Goal: Book appointment/travel/reservation

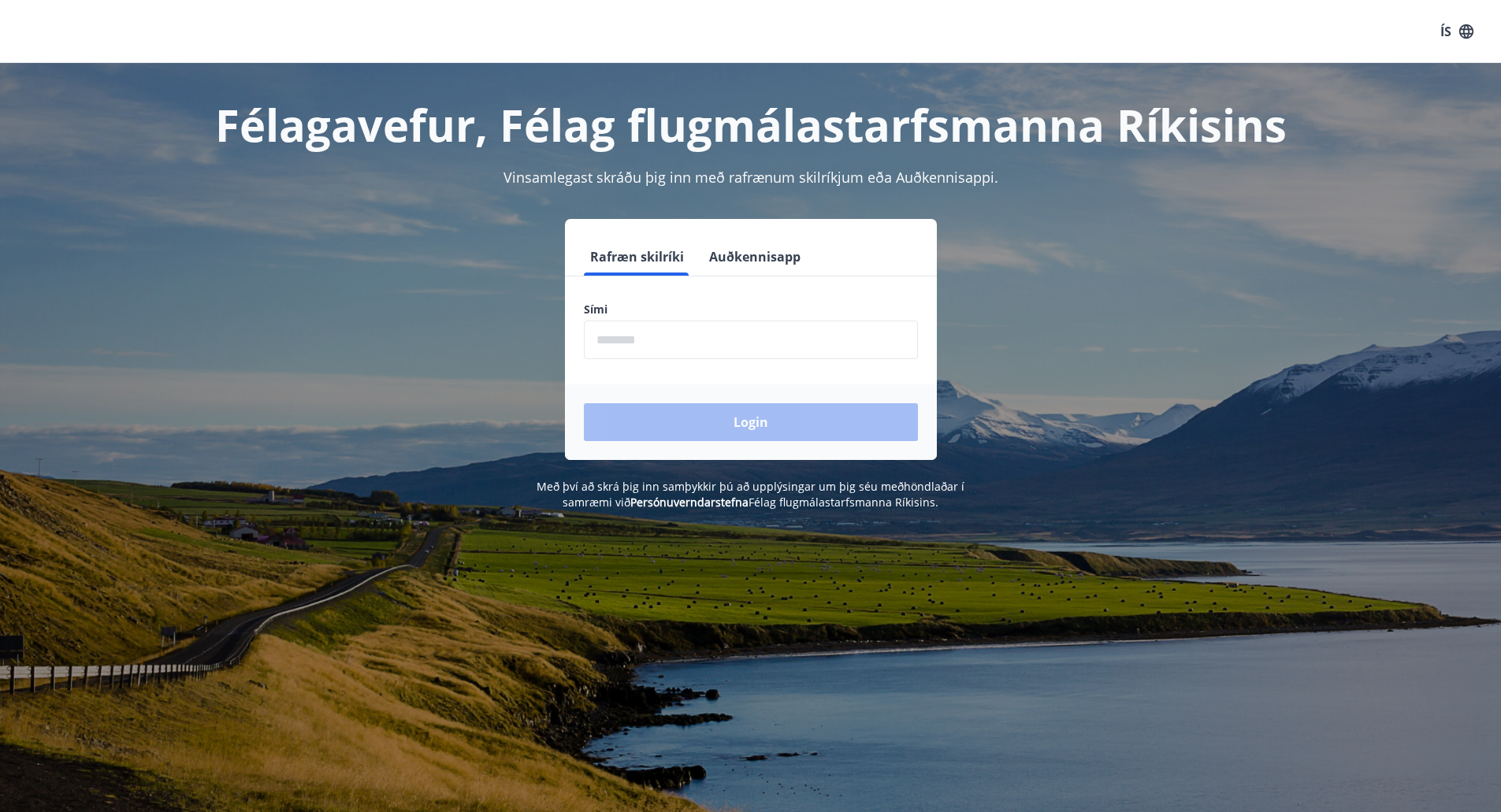
click at [601, 341] on input "phone" at bounding box center [750, 339] width 334 height 38
type input "********"
click at [675, 425] on button "Login" at bounding box center [750, 422] width 334 height 38
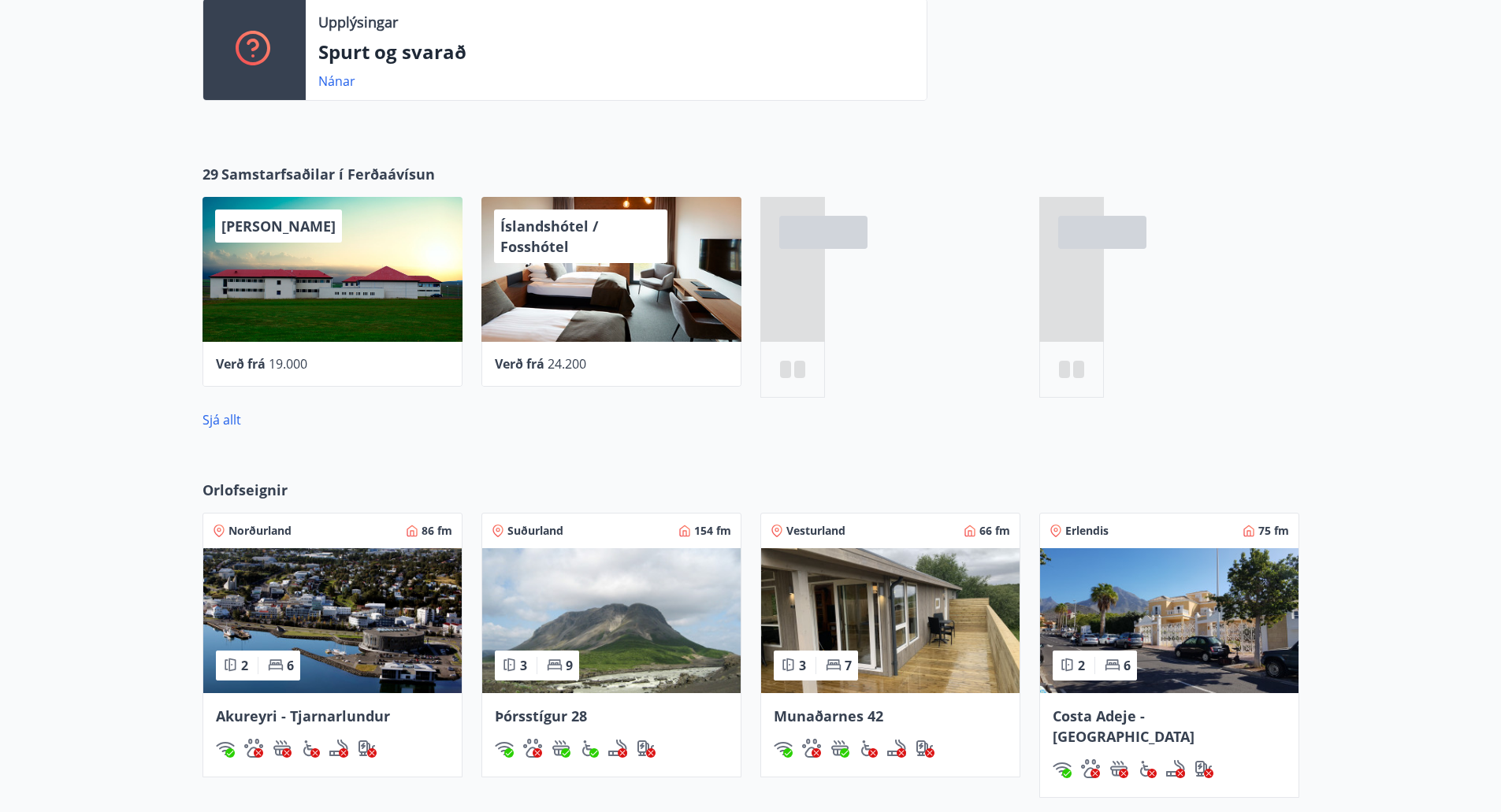
scroll to position [473, 0]
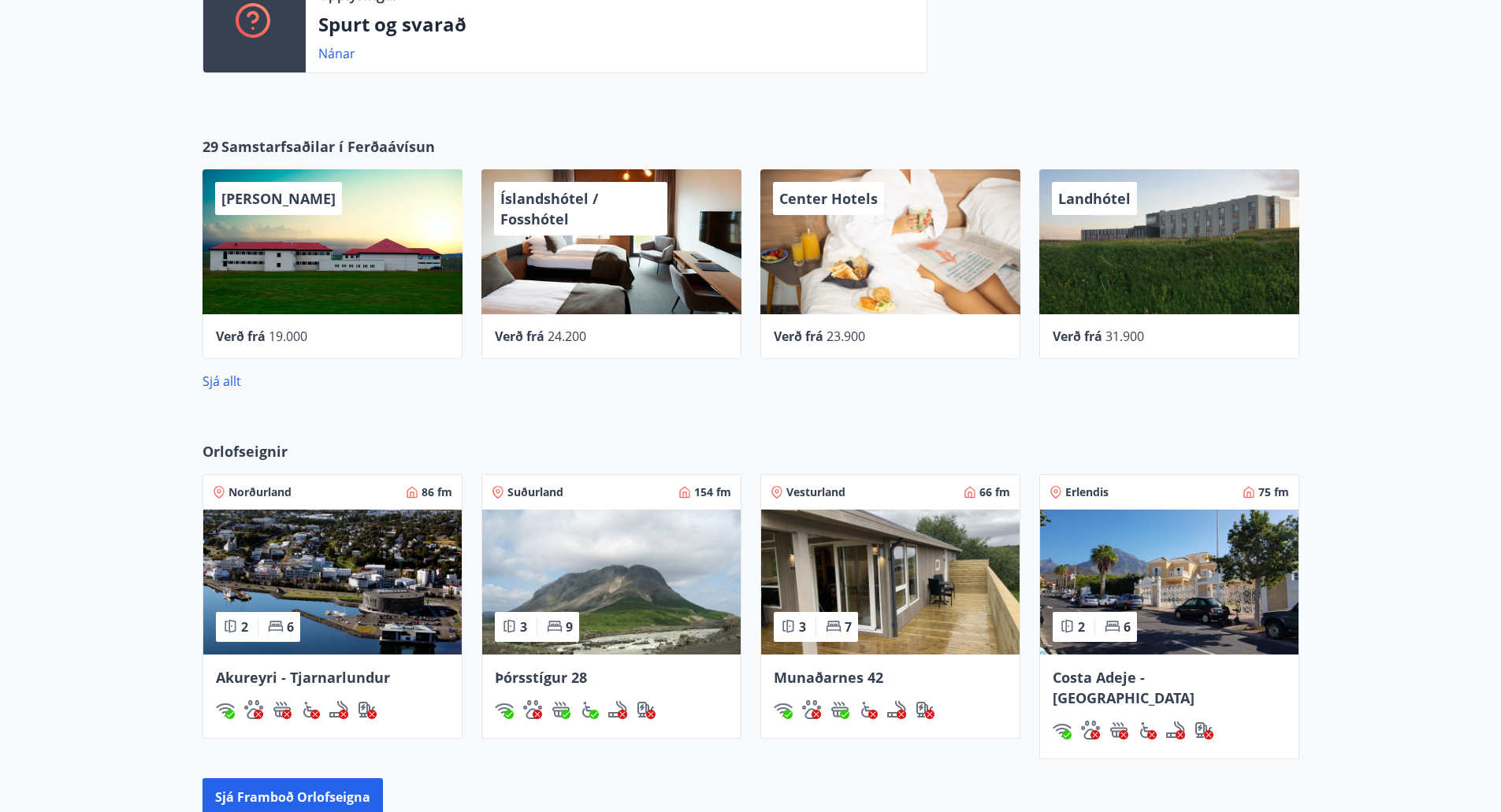
click at [1189, 557] on img at bounding box center [1170, 583] width 259 height 145
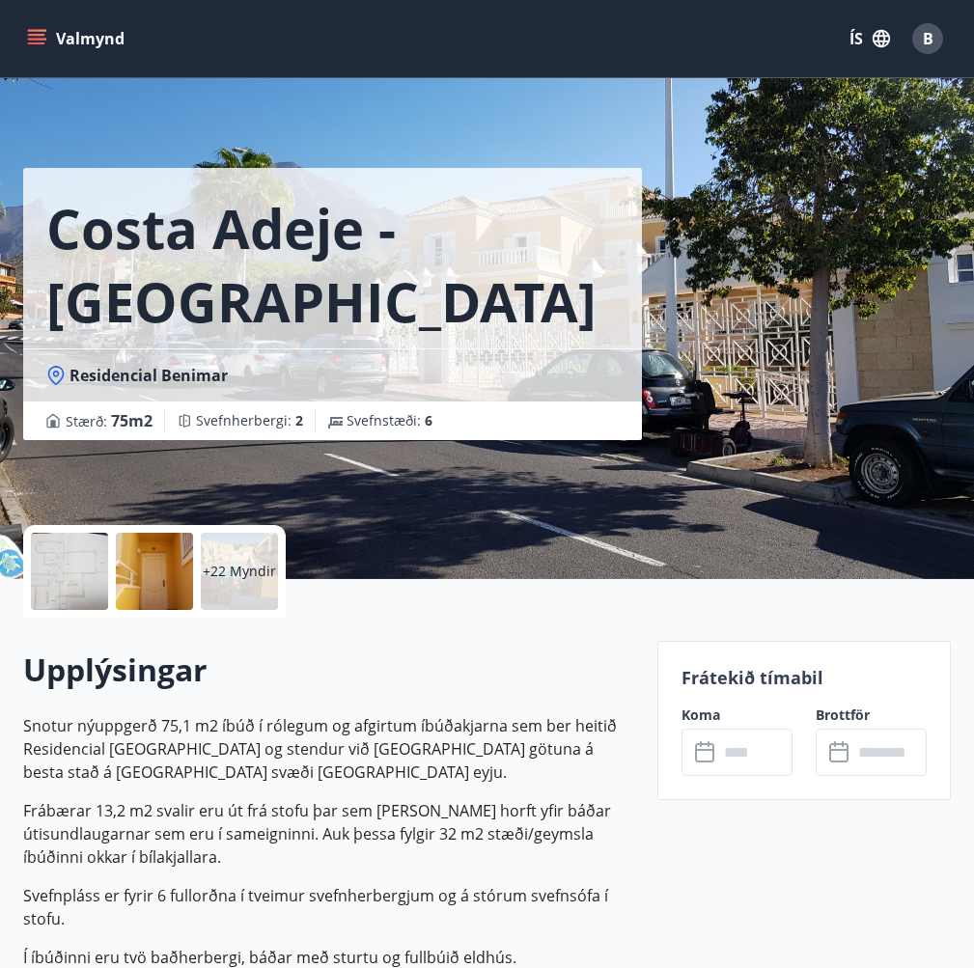
click at [739, 753] on input "text" at bounding box center [755, 752] width 74 height 47
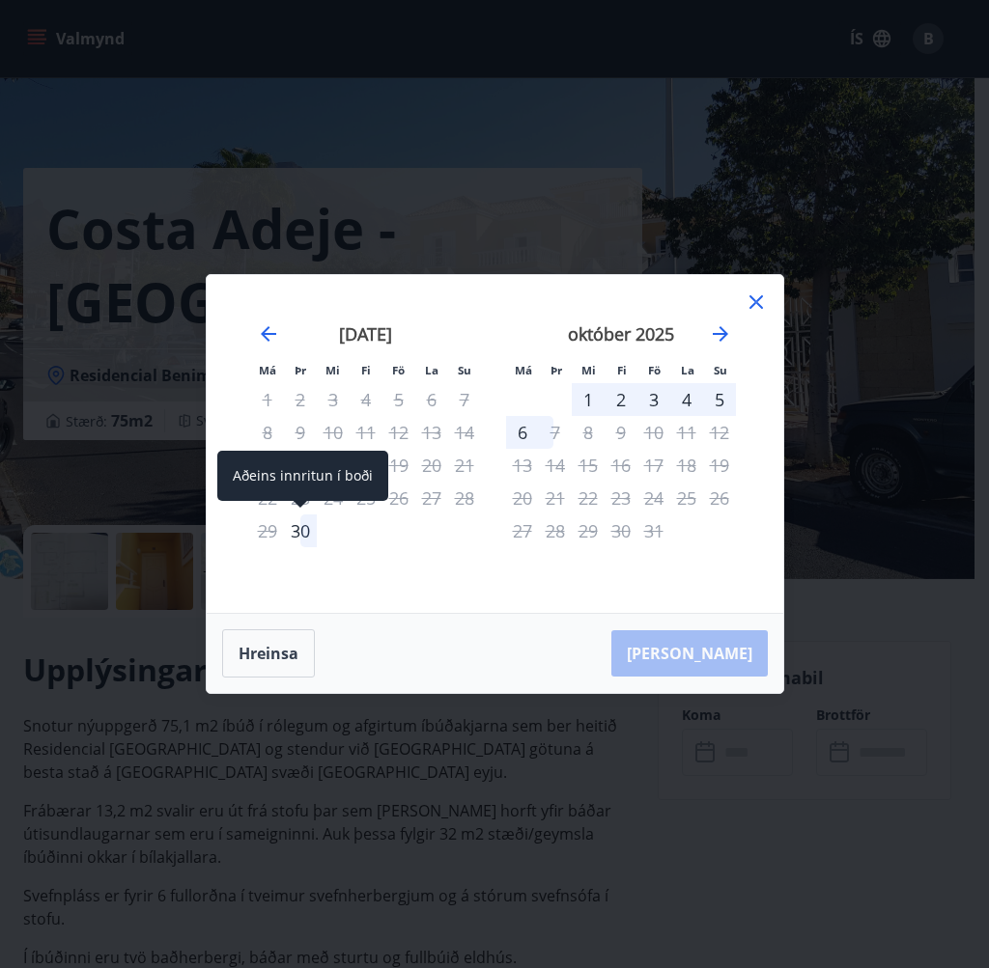
click at [304, 531] on div "30" at bounding box center [300, 531] width 33 height 33
click at [520, 432] on div "6" at bounding box center [522, 432] width 33 height 33
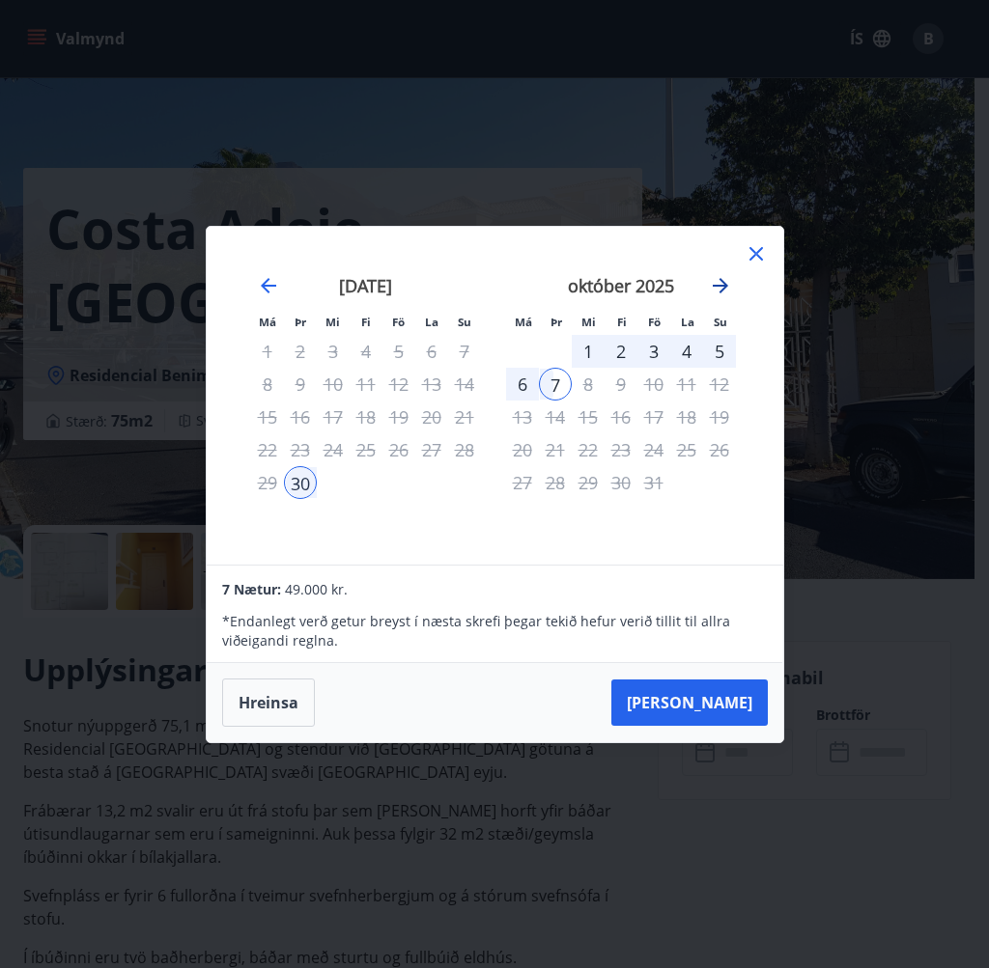
click at [719, 281] on icon "Move forward to switch to the next month." at bounding box center [720, 285] width 23 height 23
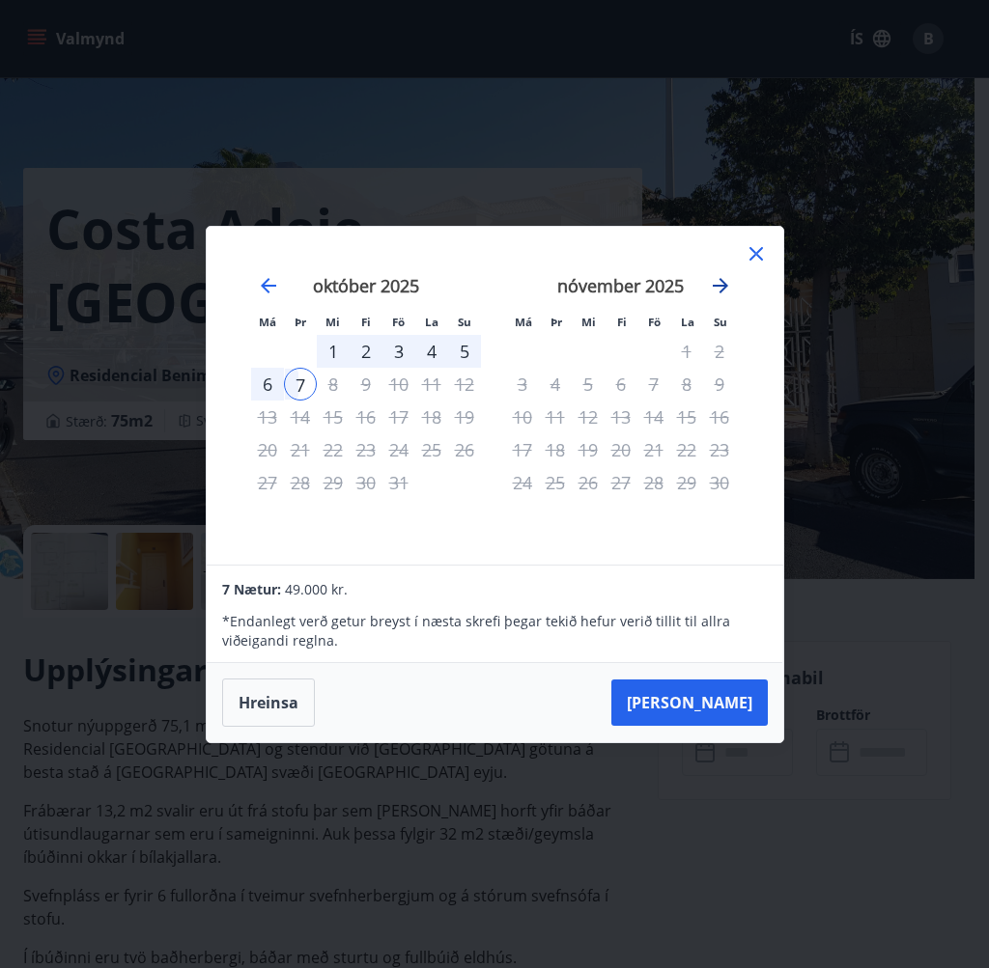
click at [718, 284] on icon "Move forward to switch to the next month." at bounding box center [720, 285] width 23 height 23
click at [722, 284] on icon "Move forward to switch to the next month." at bounding box center [720, 285] width 23 height 23
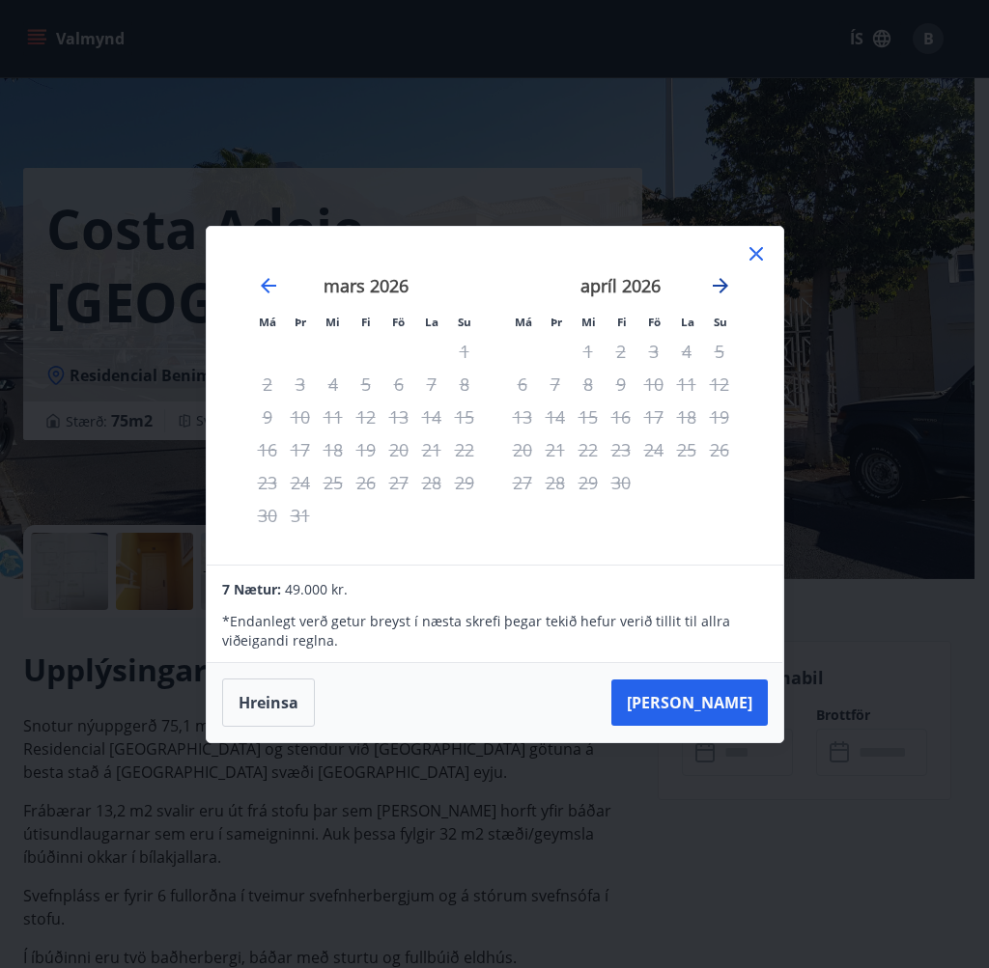
click at [722, 284] on icon "Move forward to switch to the next month." at bounding box center [720, 285] width 23 height 23
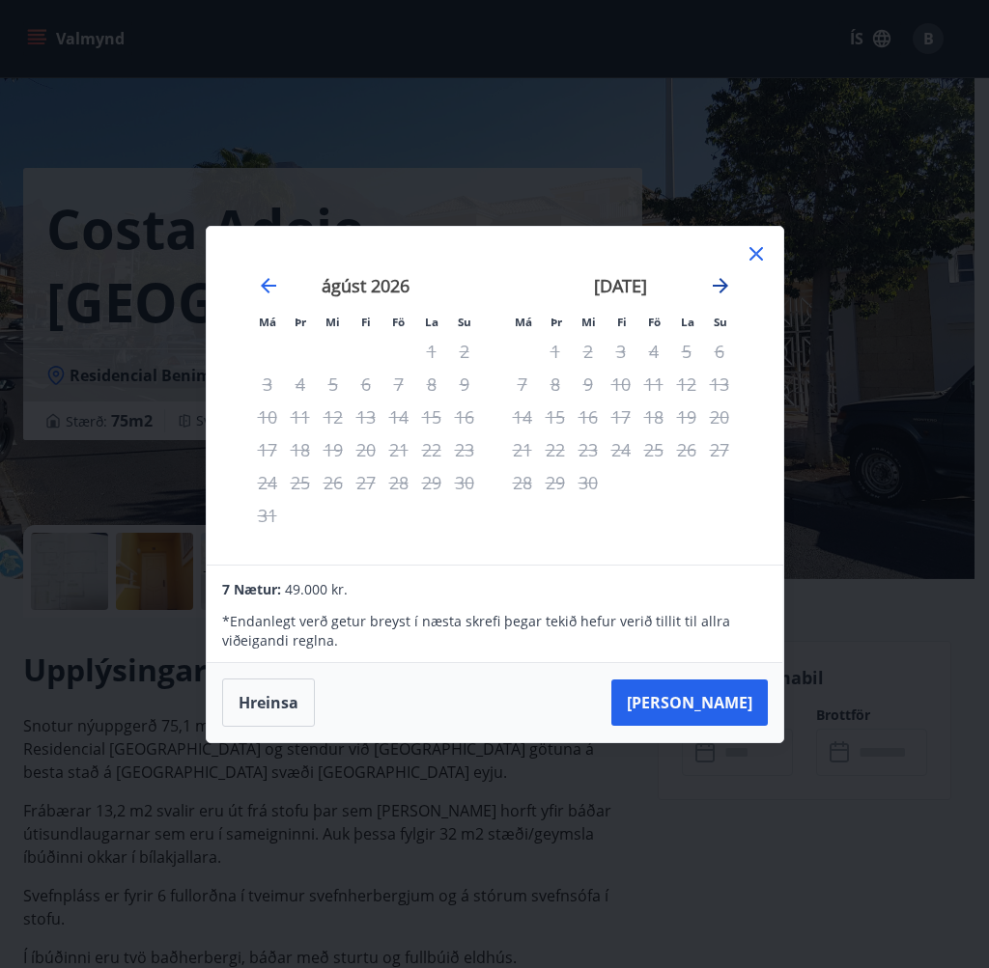
click at [720, 278] on icon "Move forward to switch to the next month." at bounding box center [720, 285] width 15 height 15
click at [757, 250] on icon at bounding box center [755, 253] width 23 height 23
